Goal: Navigation & Orientation: Find specific page/section

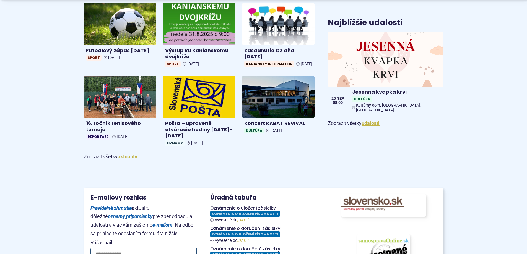
scroll to position [360, 0]
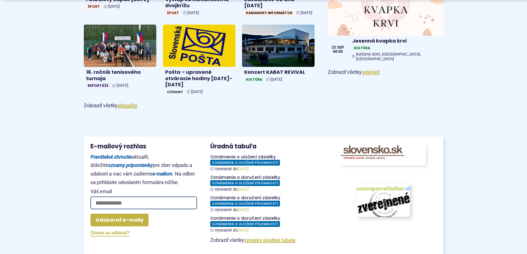
click at [393, 207] on img at bounding box center [383, 200] width 59 height 37
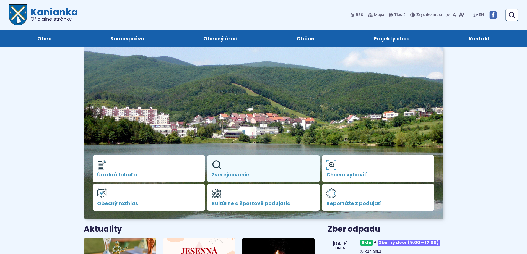
click at [235, 166] on link "Zverejňovanie" at bounding box center [263, 169] width 113 height 27
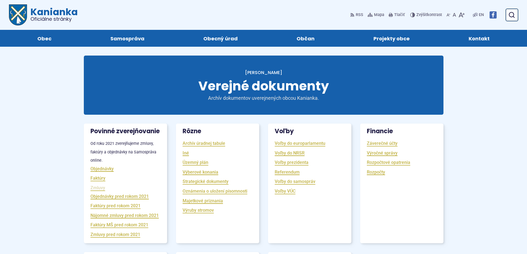
click at [98, 191] on link "Zmluvy" at bounding box center [98, 188] width 15 height 6
